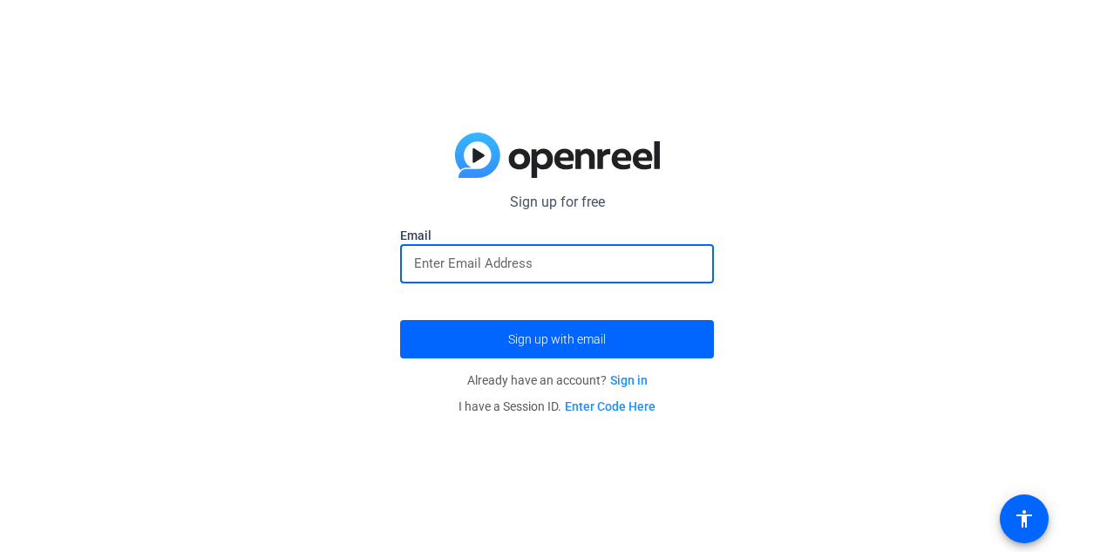
click at [474, 263] on input "email" at bounding box center [557, 263] width 286 height 21
type input "H"
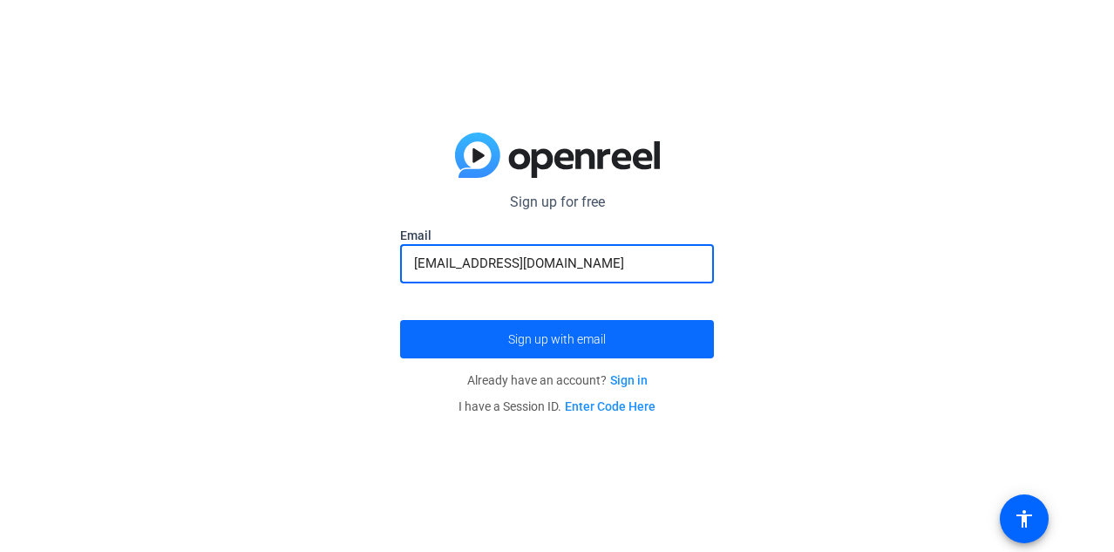
type input "[EMAIL_ADDRESS][DOMAIN_NAME]"
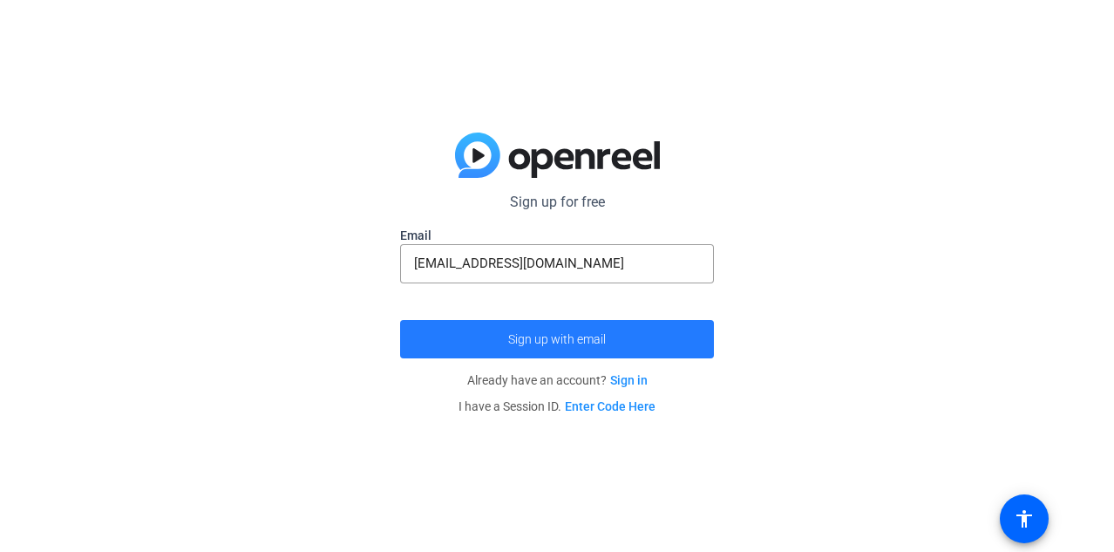
click at [532, 339] on span "Sign up with email" at bounding box center [557, 339] width 98 height 0
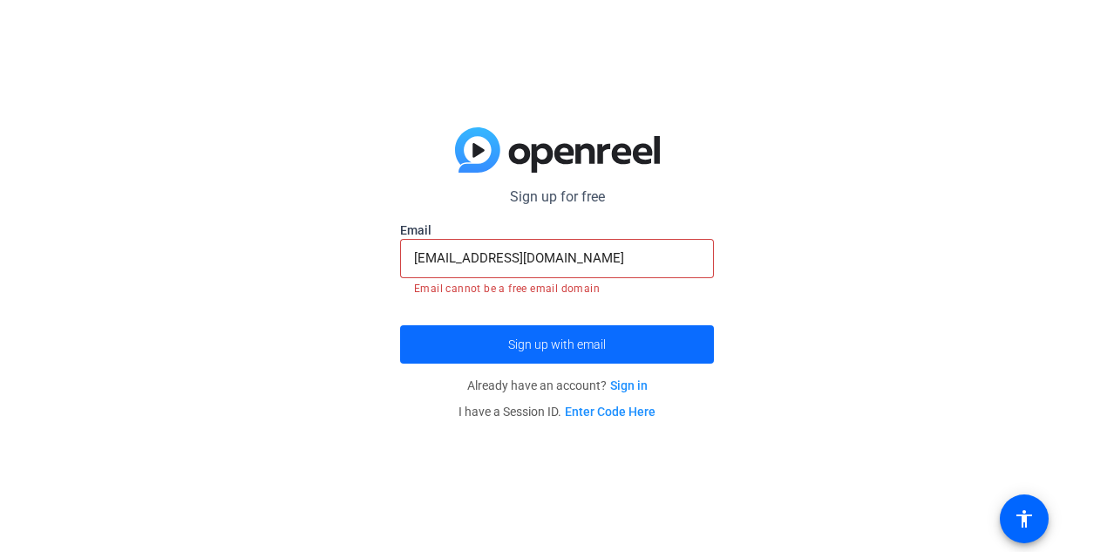
click at [579, 344] on span "Sign up with email" at bounding box center [557, 344] width 98 height 0
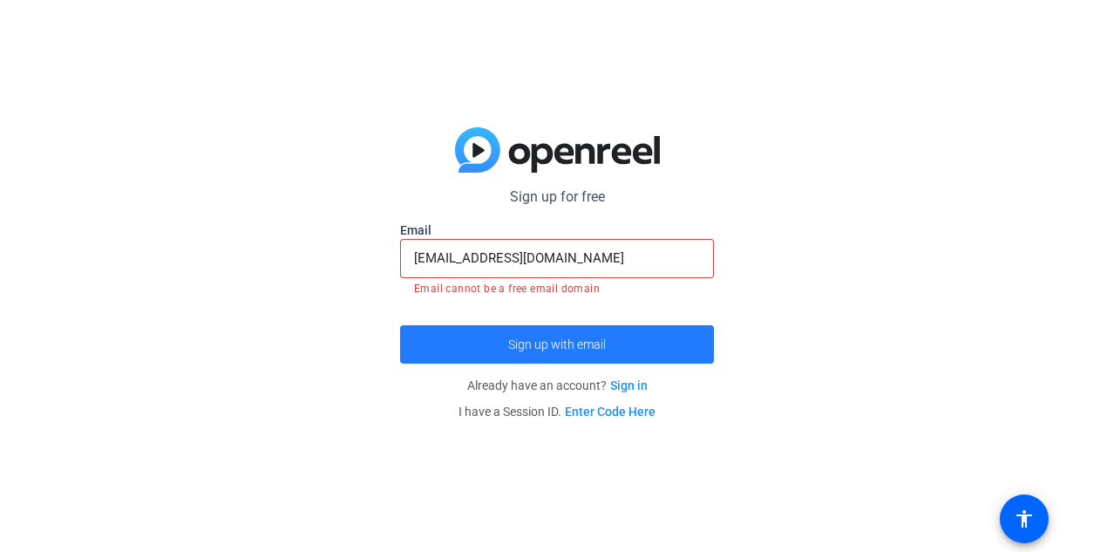
click at [588, 344] on span "Sign up with email" at bounding box center [557, 344] width 98 height 0
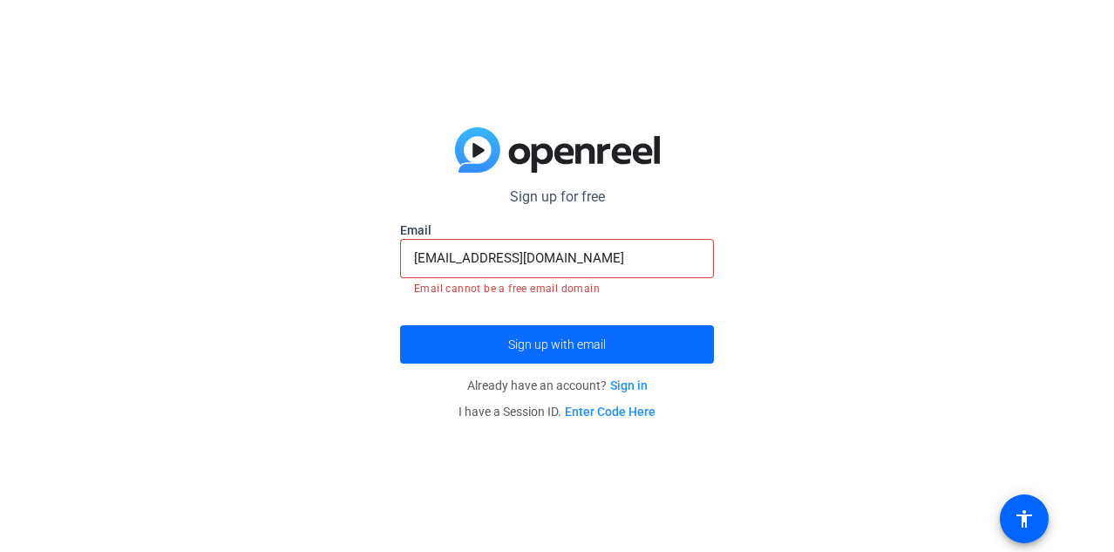
click at [588, 344] on span "Sign up with email" at bounding box center [557, 344] width 98 height 0
click at [563, 267] on input "[EMAIL_ADDRESS][DOMAIN_NAME]" at bounding box center [557, 258] width 286 height 21
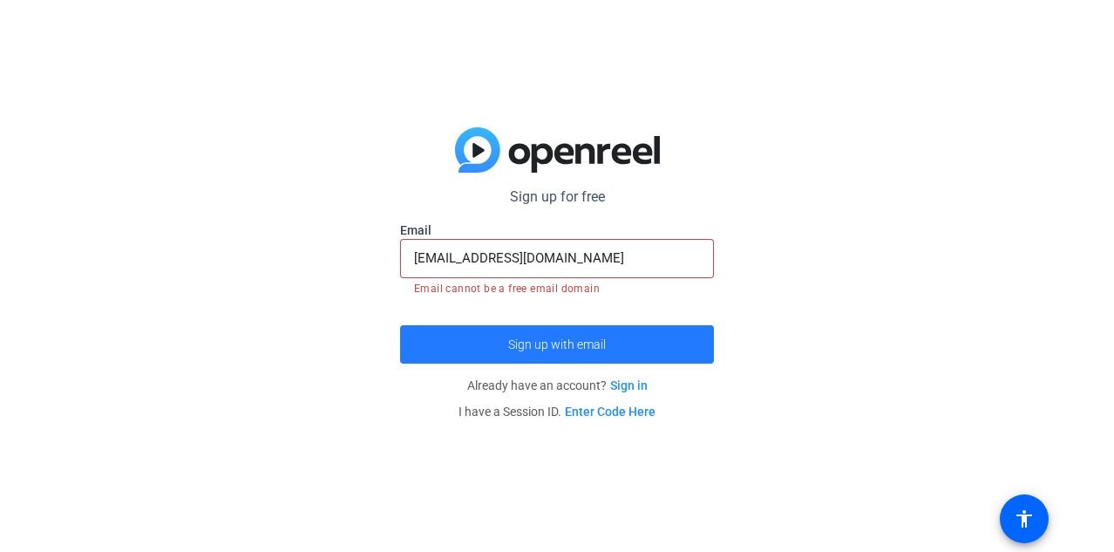
click at [580, 334] on span "submit" at bounding box center [557, 345] width 314 height 42
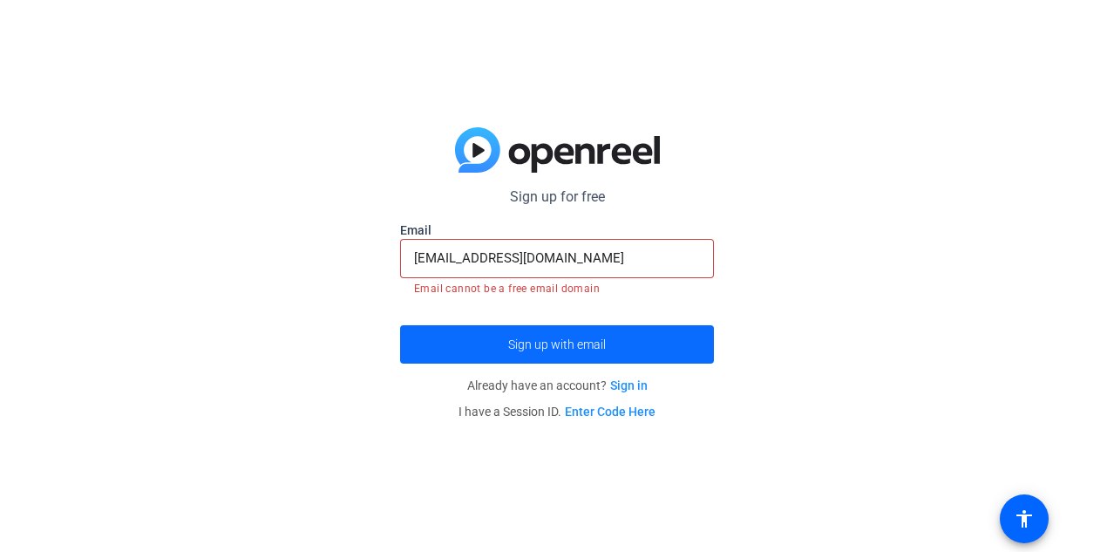
click at [580, 335] on span "submit" at bounding box center [557, 345] width 314 height 42
click at [637, 386] on link "Sign in" at bounding box center [628, 385] width 37 height 14
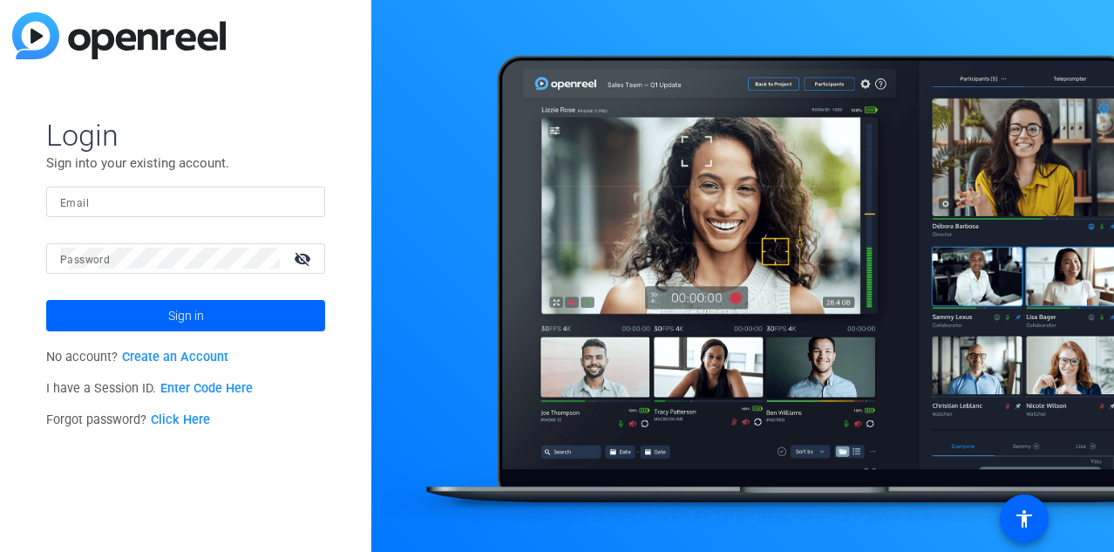
click at [125, 202] on input "Email" at bounding box center [185, 201] width 251 height 21
type input "[EMAIL_ADDRESS][DOMAIN_NAME]"
click at [127, 245] on div at bounding box center [170, 258] width 220 height 31
click at [303, 262] on mat-icon "visibility_off" at bounding box center [304, 258] width 42 height 25
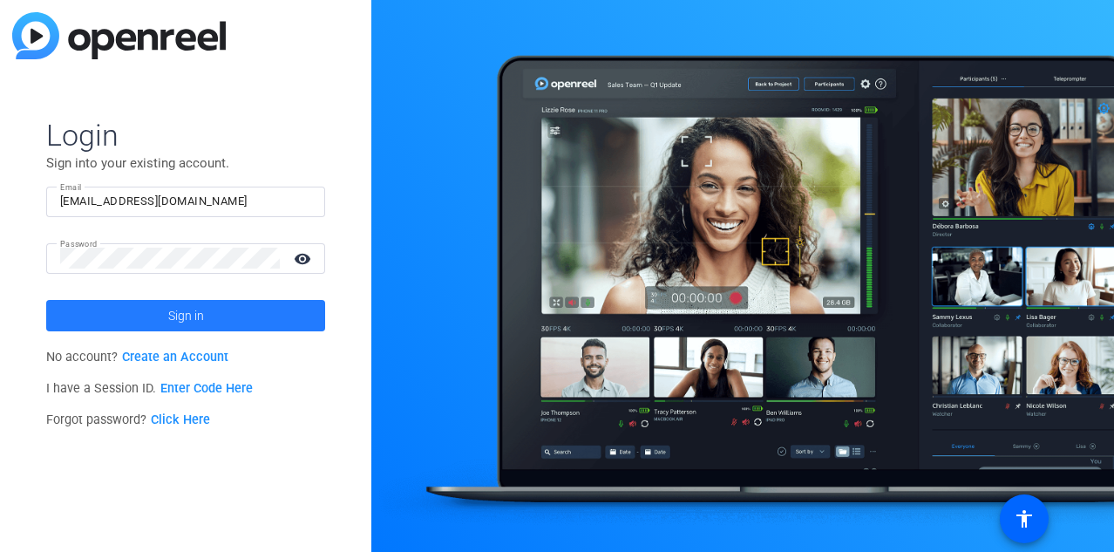
click at [190, 310] on span "Sign in" at bounding box center [186, 316] width 36 height 44
click at [159, 311] on span at bounding box center [185, 316] width 279 height 42
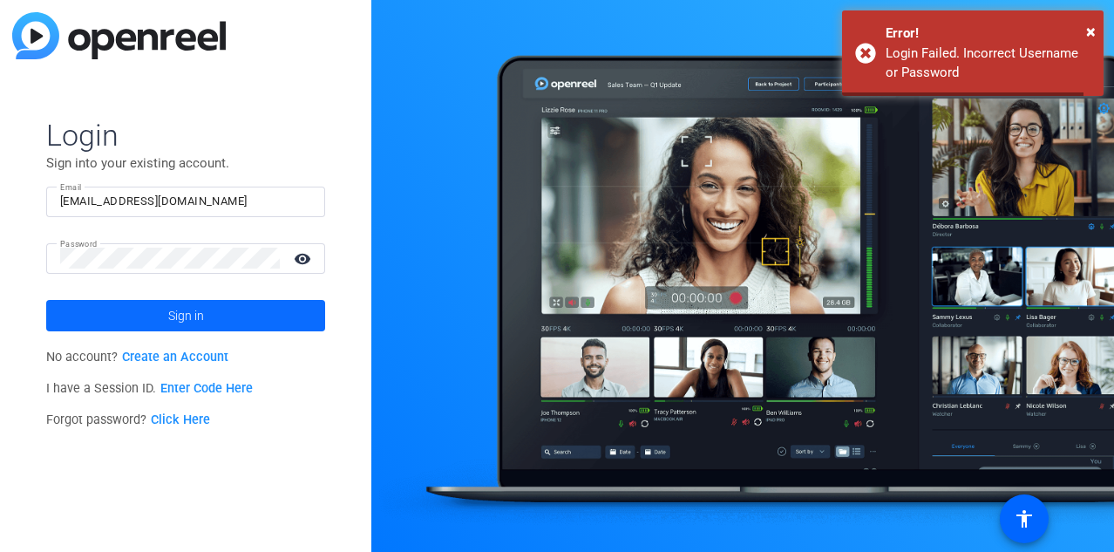
click at [159, 311] on span at bounding box center [185, 316] width 279 height 42
click at [171, 355] on link "Create an Account" at bounding box center [175, 357] width 106 height 15
